Goal: Find specific page/section: Find specific page/section

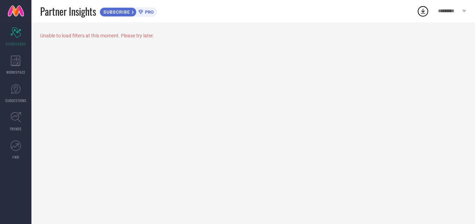
click at [452, 16] on div "*********" at bounding box center [452, 11] width 46 height 22
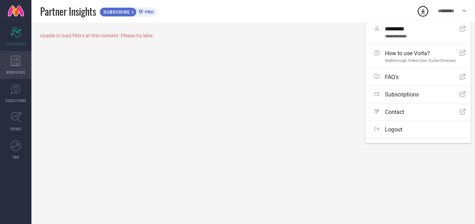
click at [17, 65] on icon at bounding box center [15, 60] width 9 height 10
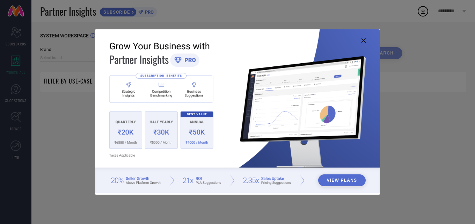
click at [364, 41] on icon at bounding box center [363, 40] width 4 height 4
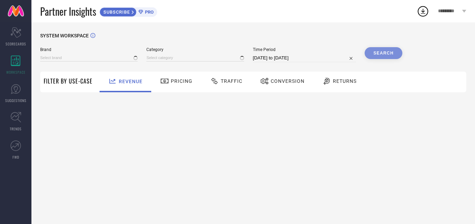
type input "1 STOP FASHION"
type input "All"
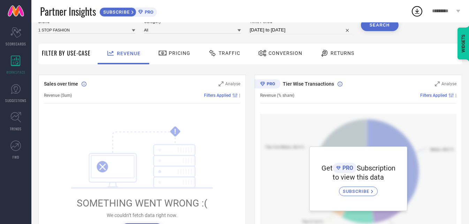
scroll to position [140, 0]
